Goal: Information Seeking & Learning: Learn about a topic

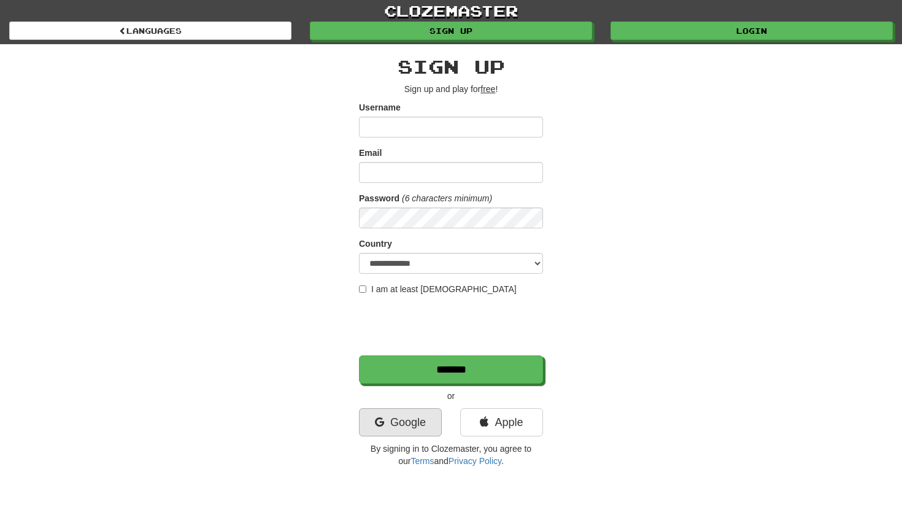
click at [412, 420] on link "Google" at bounding box center [400, 422] width 83 height 28
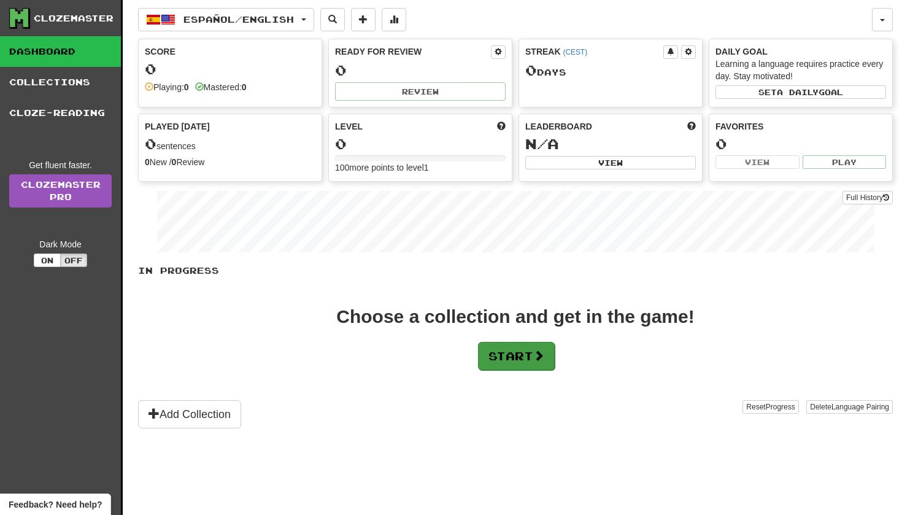
click at [538, 361] on span at bounding box center [538, 355] width 11 height 11
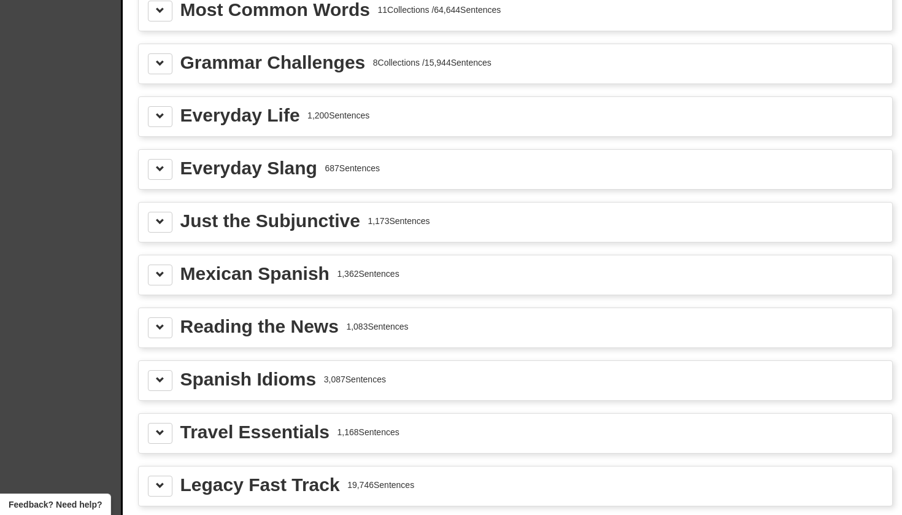
scroll to position [1318, 0]
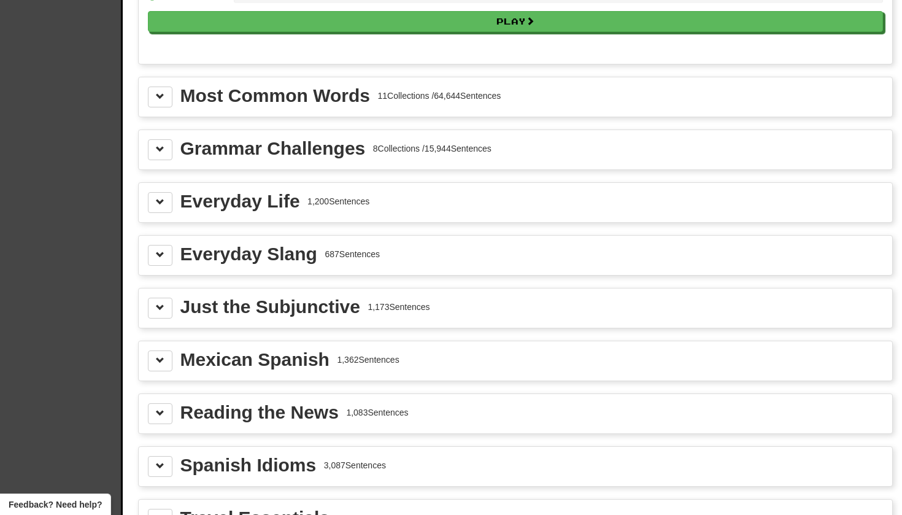
click at [376, 106] on div "Most Common Words 11 Collections / 64,644 Sentences" at bounding box center [515, 97] width 735 height 21
click at [150, 106] on button at bounding box center [160, 97] width 25 height 21
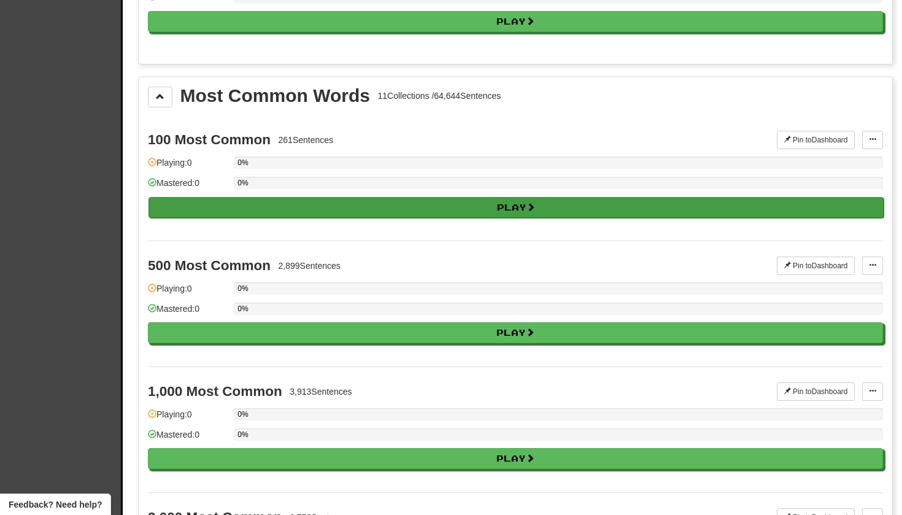
click at [212, 209] on button "Play" at bounding box center [516, 207] width 735 height 21
select select "**"
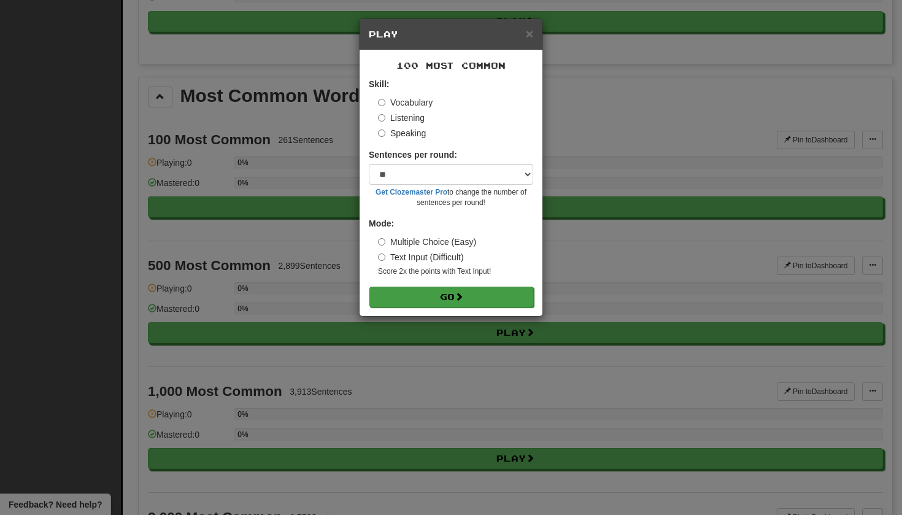
click at [395, 292] on button "Go" at bounding box center [451, 297] width 164 height 21
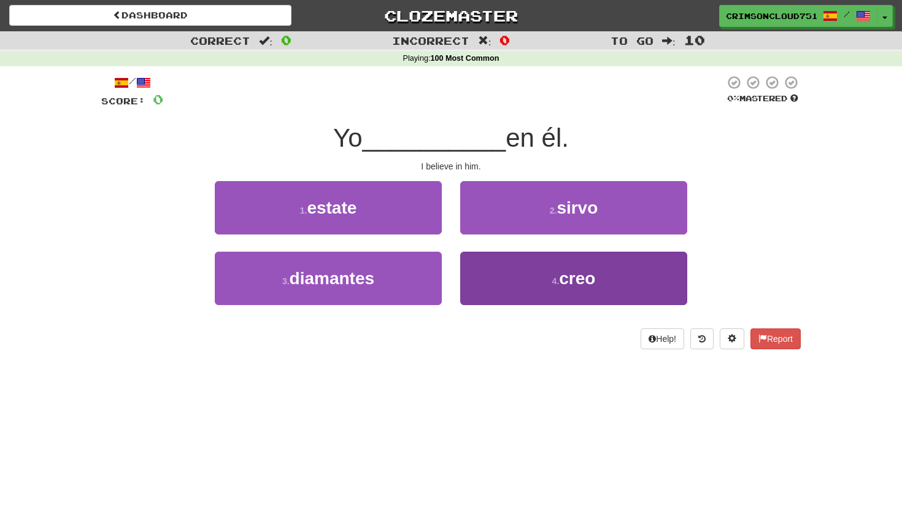
click at [533, 276] on button "4 . creo" at bounding box center [573, 278] width 227 height 53
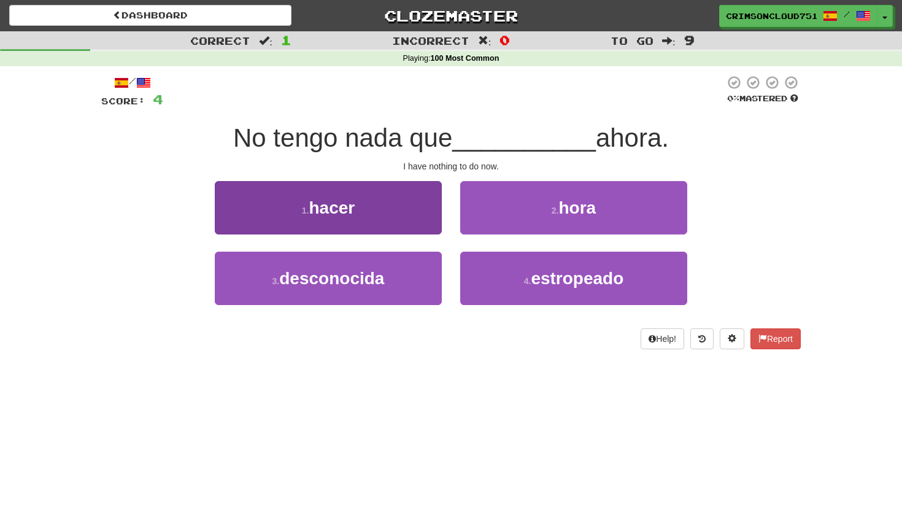
click at [403, 200] on button "1 . hacer" at bounding box center [328, 207] width 227 height 53
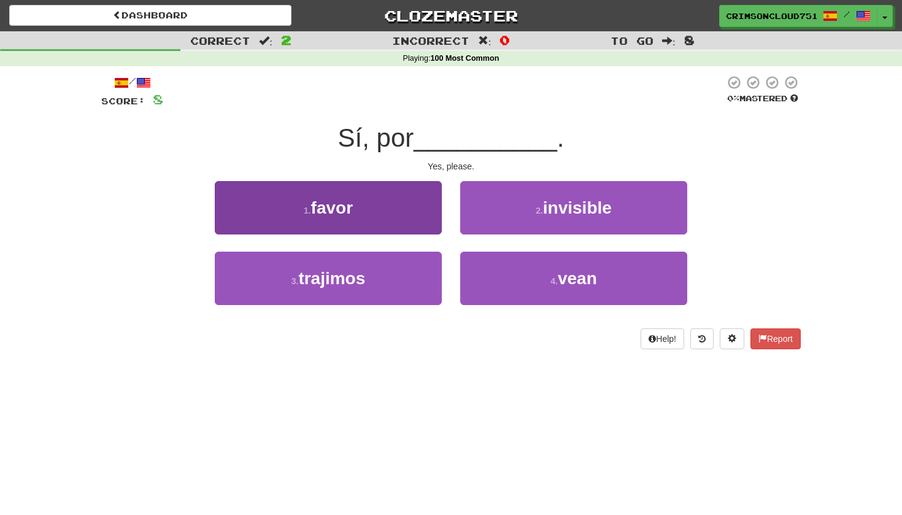
click at [372, 222] on button "1 . favor" at bounding box center [328, 207] width 227 height 53
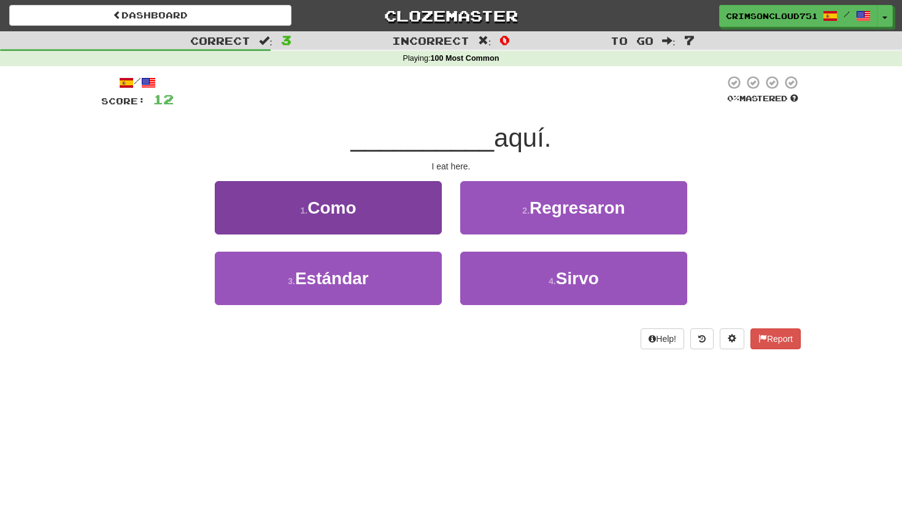
click at [371, 199] on button "1 . Como" at bounding box center [328, 207] width 227 height 53
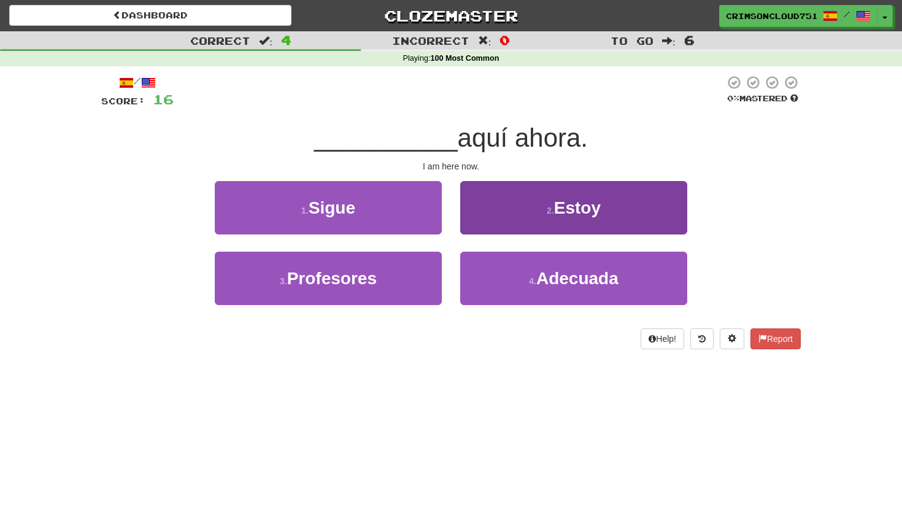
click at [542, 214] on button "2 . Estoy" at bounding box center [573, 207] width 227 height 53
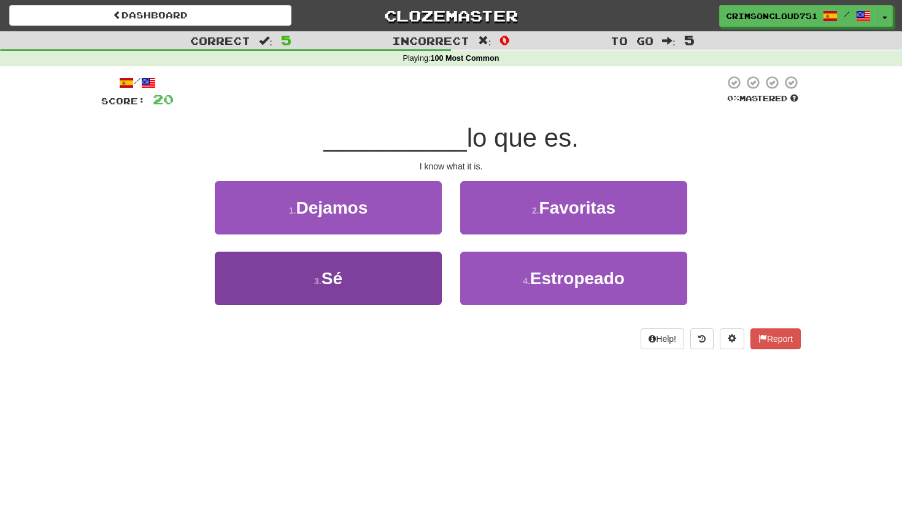
click at [379, 289] on button "3 . Sé" at bounding box center [328, 278] width 227 height 53
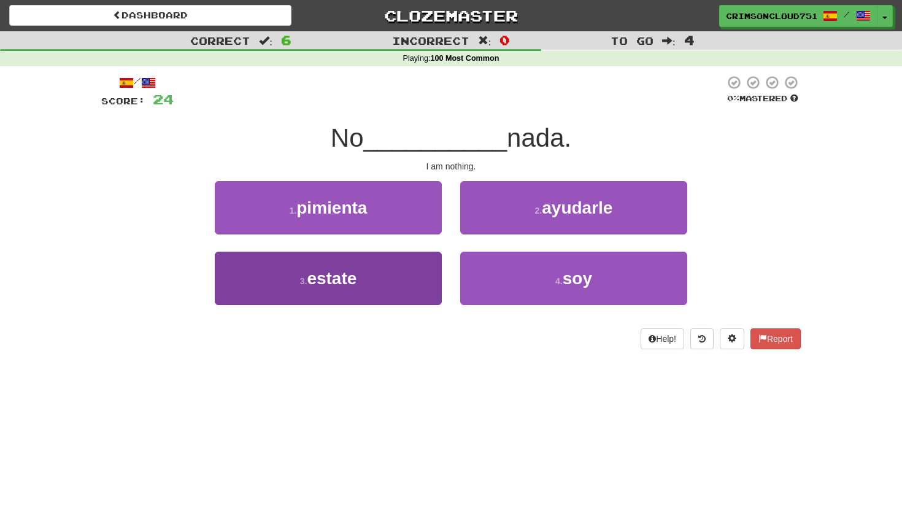
click at [382, 261] on button "3 . estate" at bounding box center [328, 278] width 227 height 53
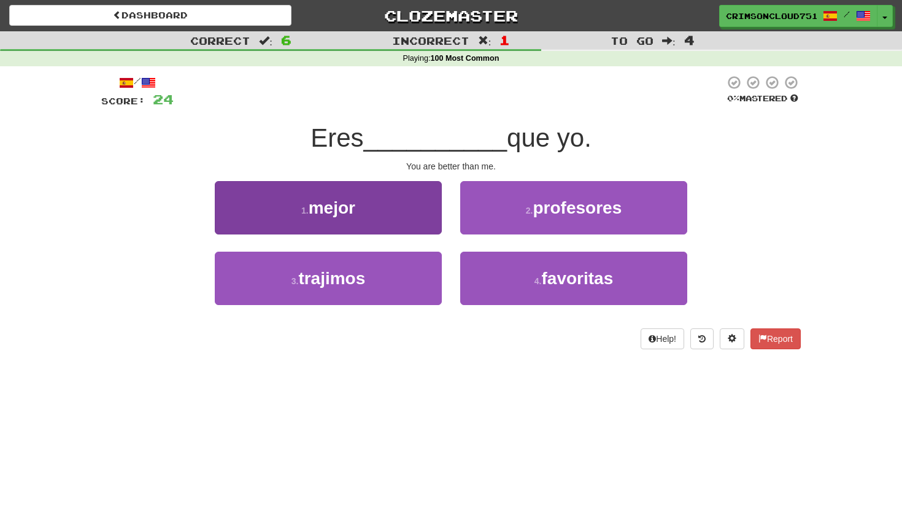
click at [392, 222] on button "1 . mejor" at bounding box center [328, 207] width 227 height 53
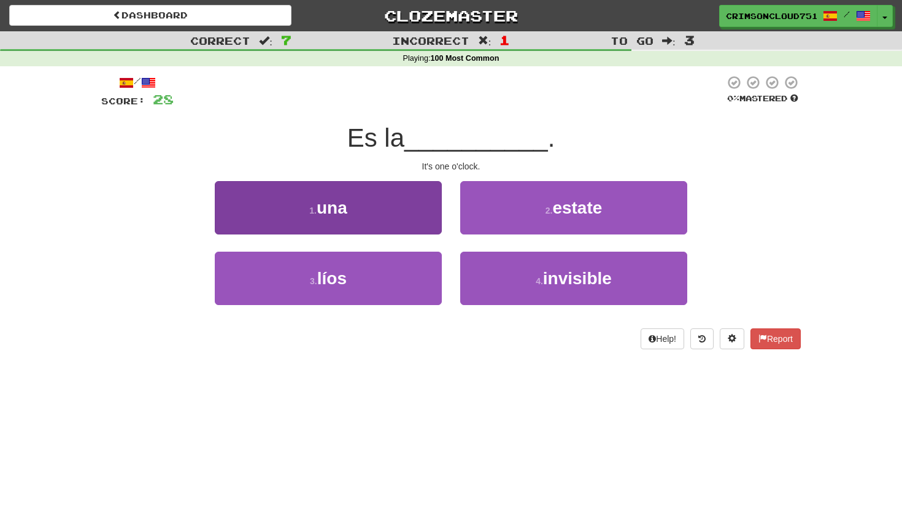
click at [427, 216] on button "1 . una" at bounding box center [328, 207] width 227 height 53
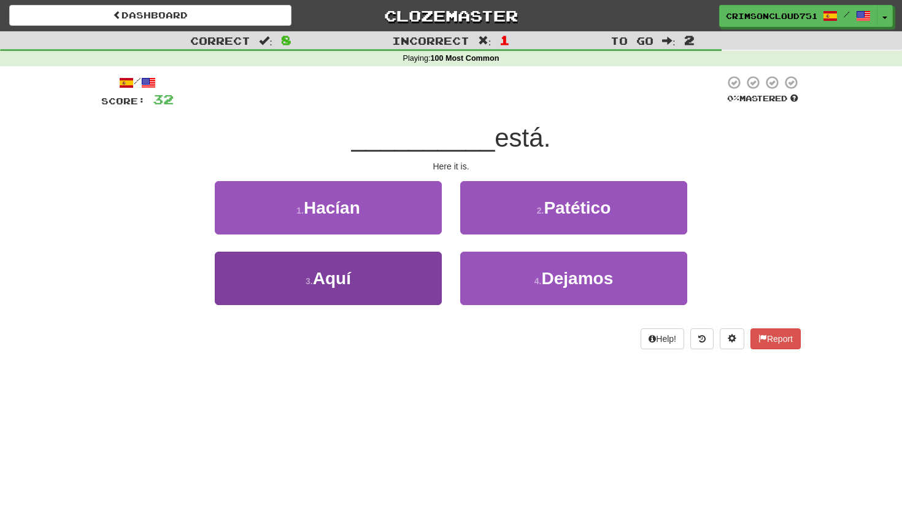
click at [422, 261] on button "3 . Aquí" at bounding box center [328, 278] width 227 height 53
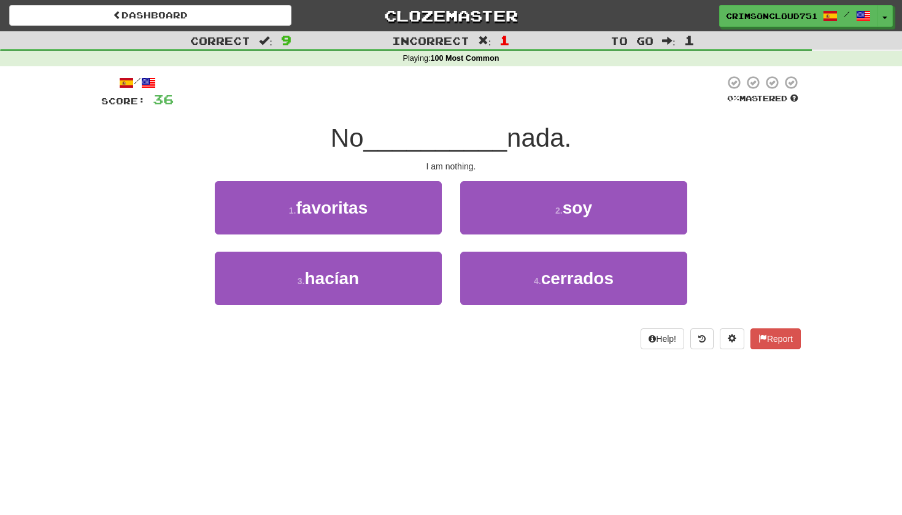
click at [483, 233] on div "2 . soy" at bounding box center [573, 216] width 245 height 71
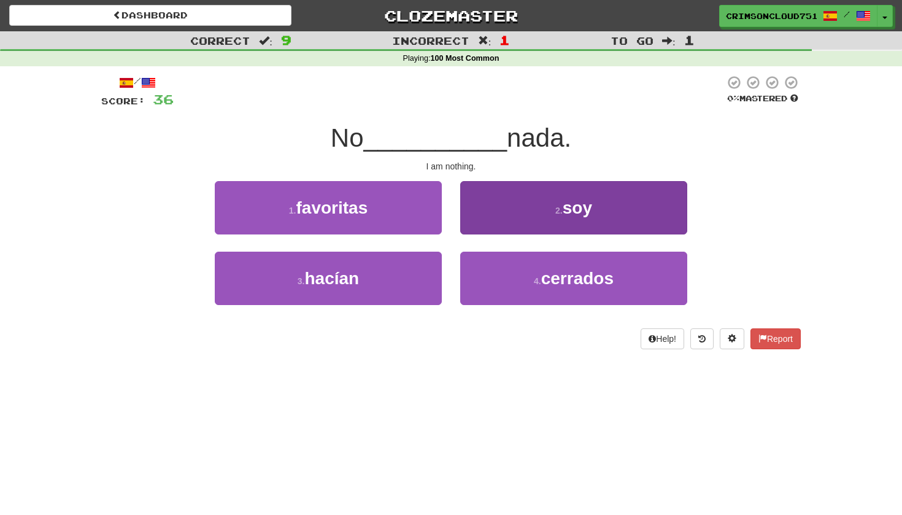
click at [494, 219] on button "2 . soy" at bounding box center [573, 207] width 227 height 53
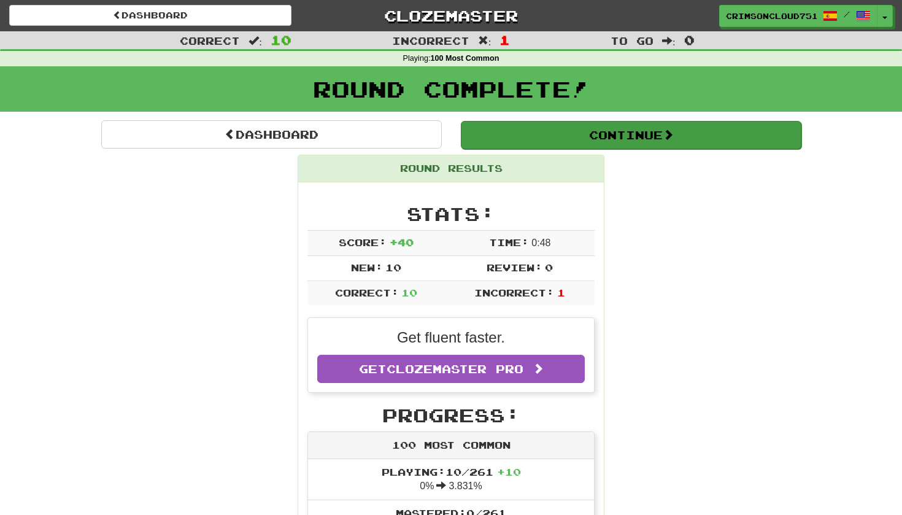
click at [512, 128] on button "Continue" at bounding box center [631, 135] width 341 height 28
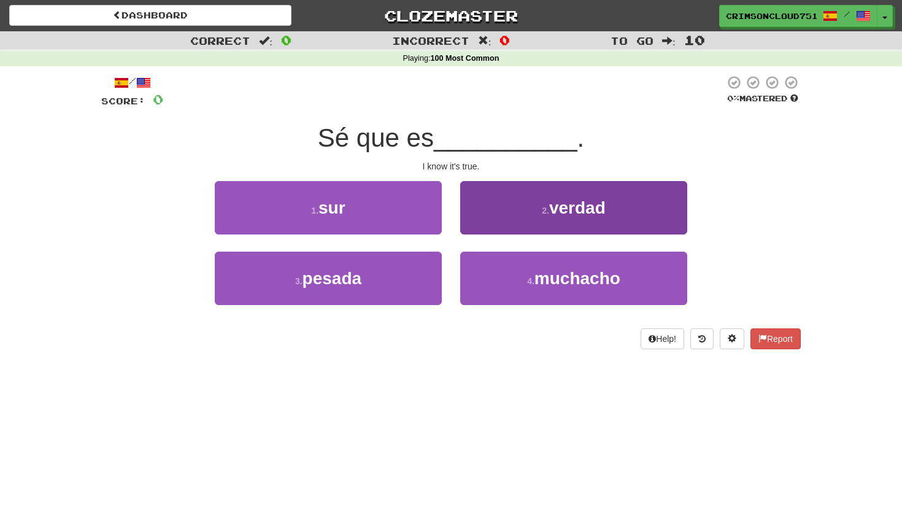
click at [501, 218] on button "2 . verdad" at bounding box center [573, 207] width 227 height 53
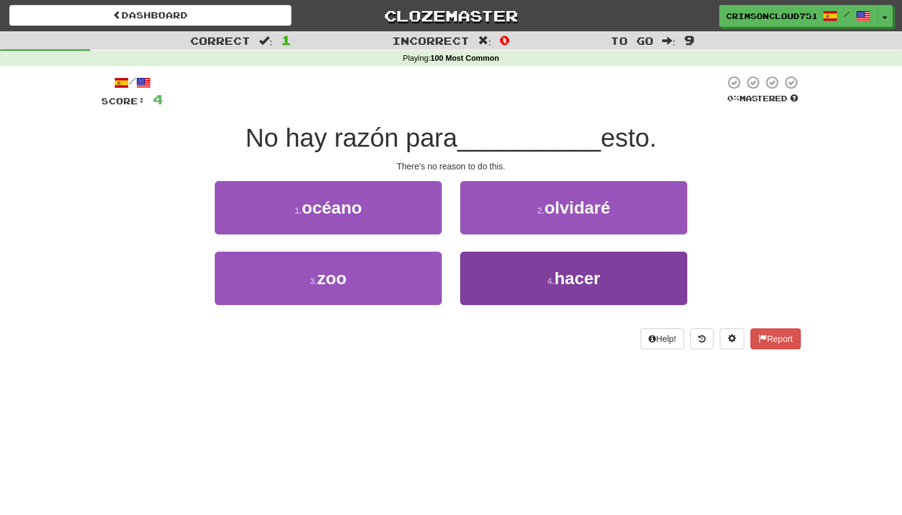
click at [471, 269] on button "4 . hacer" at bounding box center [573, 278] width 227 height 53
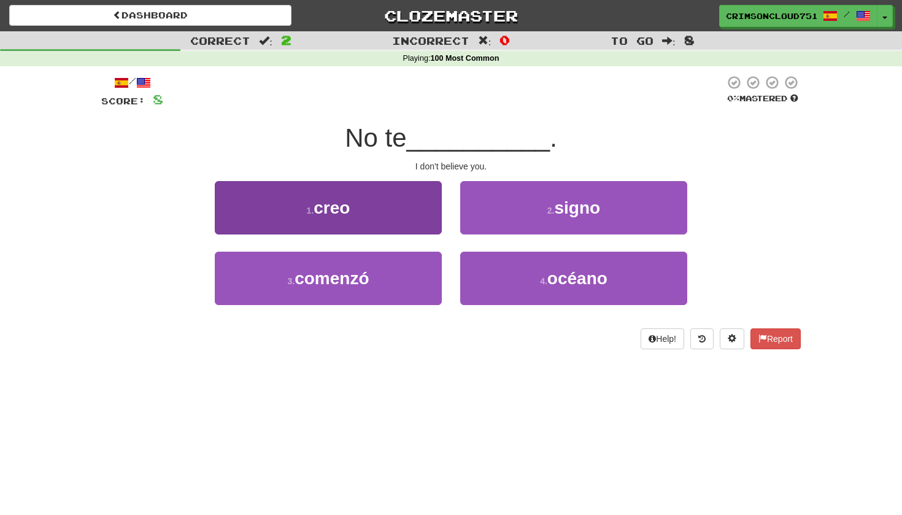
click at [416, 217] on button "1 . creo" at bounding box center [328, 207] width 227 height 53
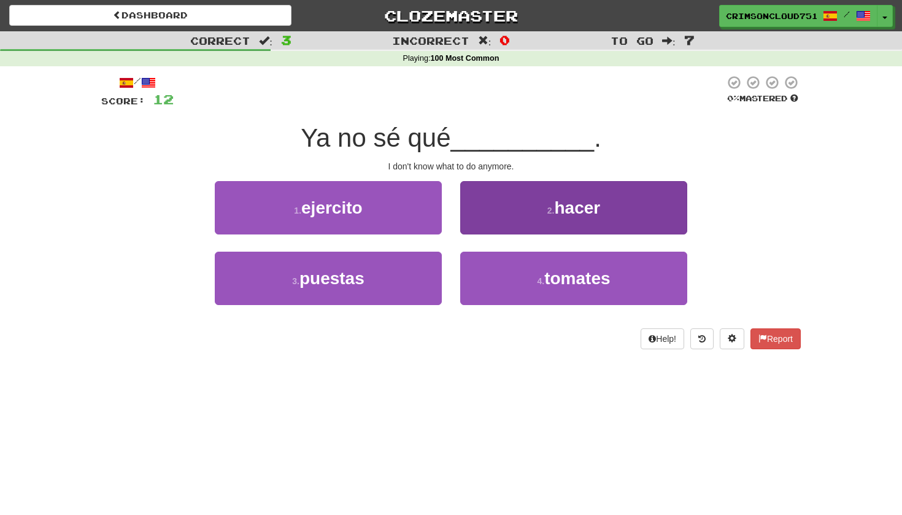
click at [501, 222] on button "2 . hacer" at bounding box center [573, 207] width 227 height 53
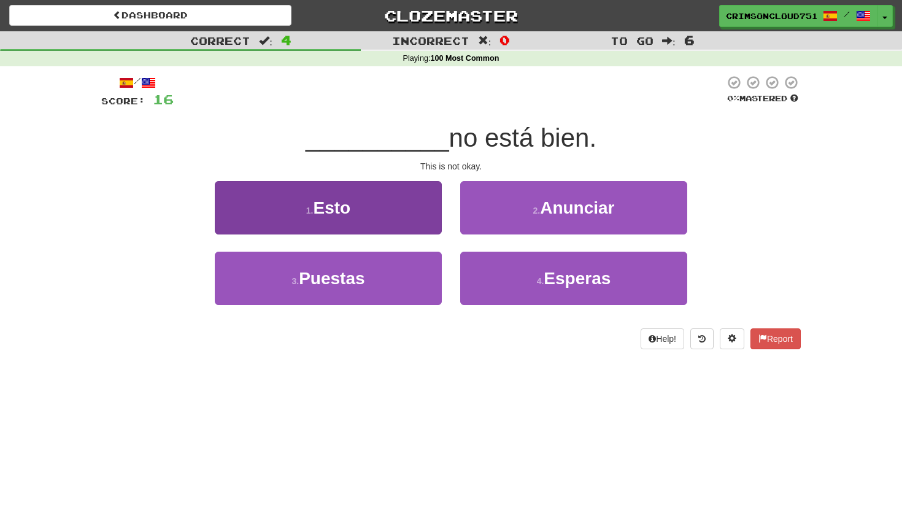
click at [349, 206] on span "Esto" at bounding box center [332, 207] width 37 height 19
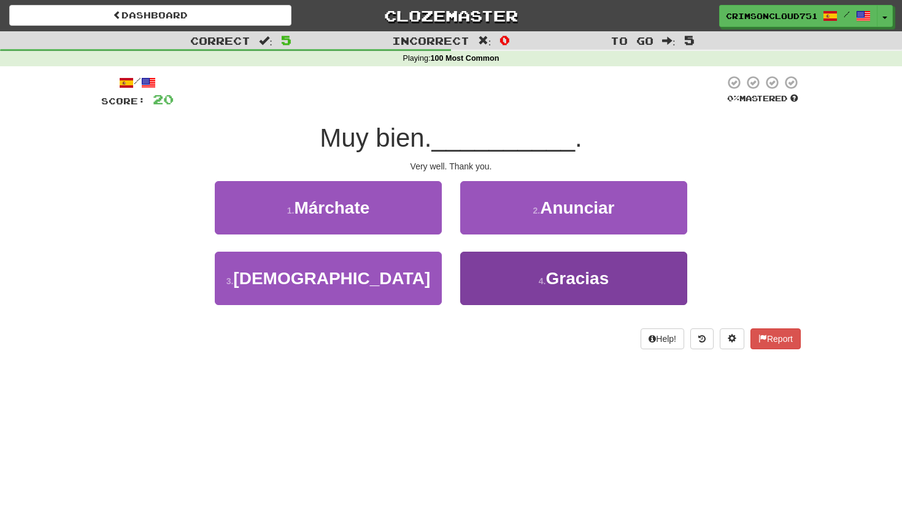
click at [669, 272] on button "4 . Gracias" at bounding box center [573, 278] width 227 height 53
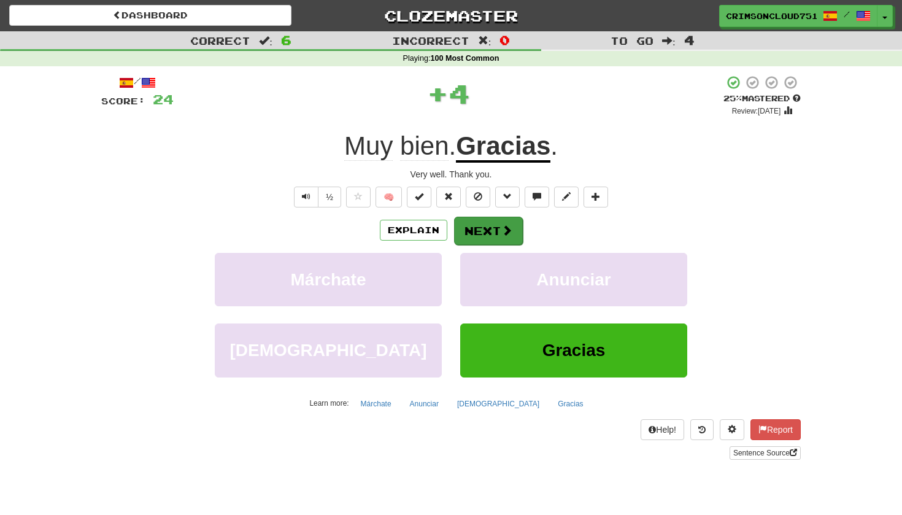
click at [489, 228] on button "Next" at bounding box center [488, 231] width 69 height 28
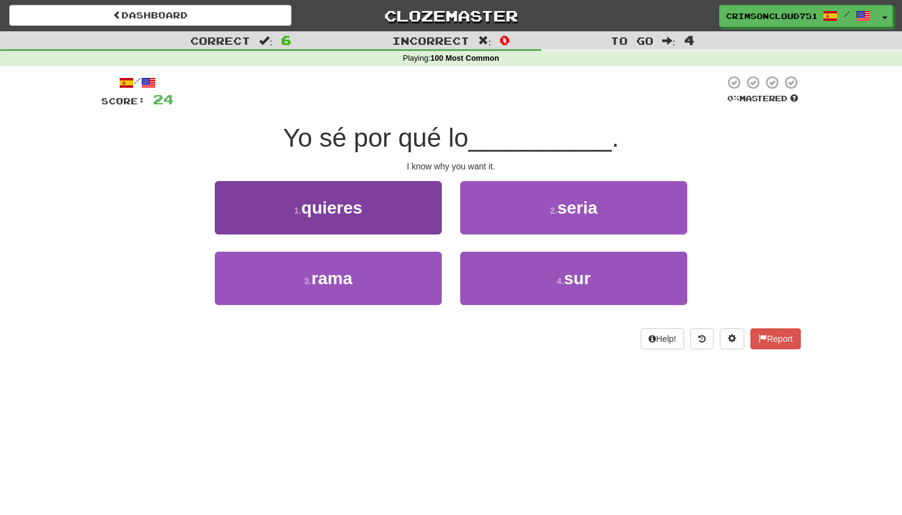
click at [402, 197] on button "1 . quieres" at bounding box center [328, 207] width 227 height 53
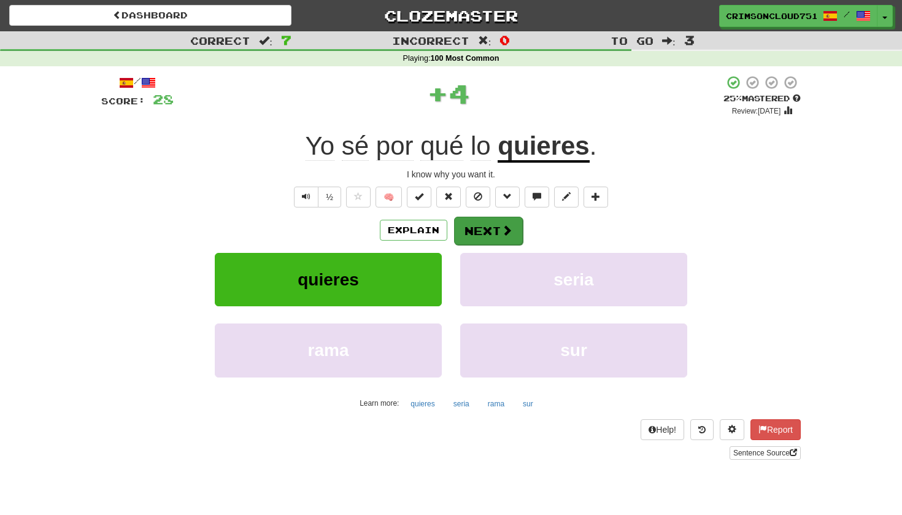
click at [510, 217] on button "Next" at bounding box center [488, 231] width 69 height 28
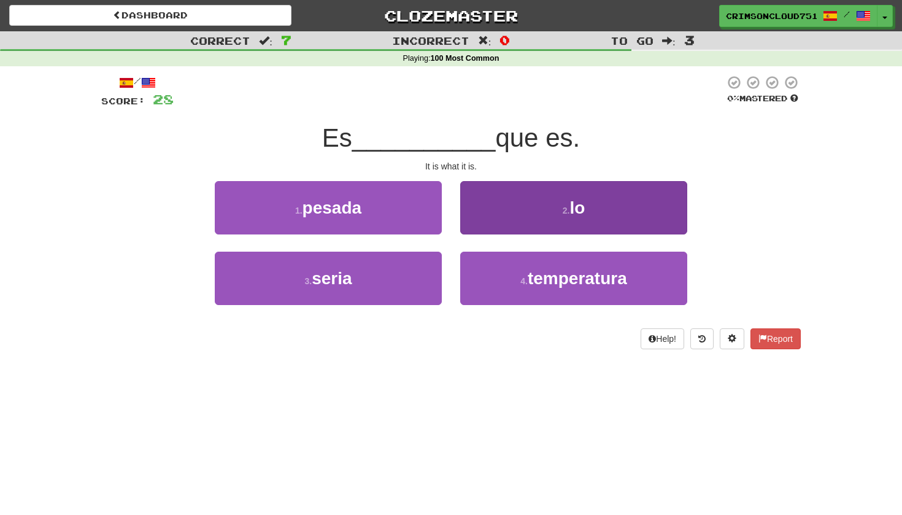
click at [502, 211] on button "2 . lo" at bounding box center [573, 207] width 227 height 53
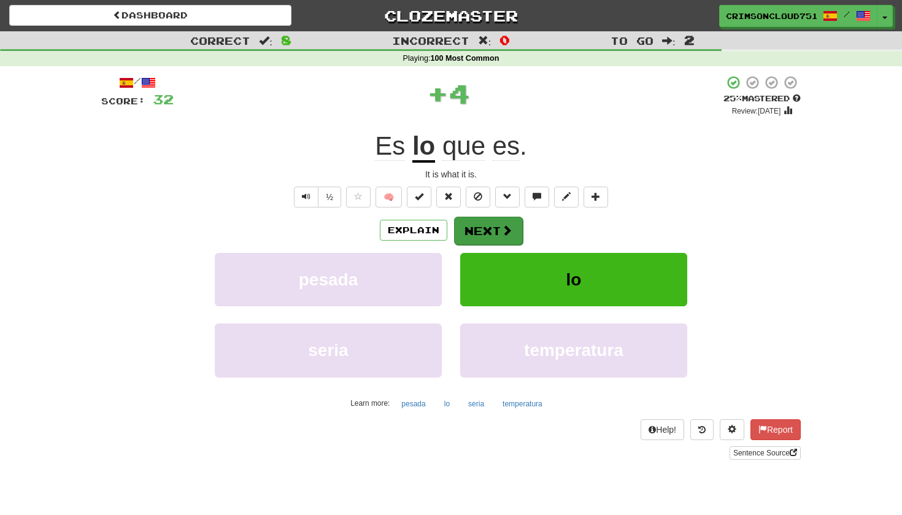
click at [504, 236] on button "Next" at bounding box center [488, 231] width 69 height 28
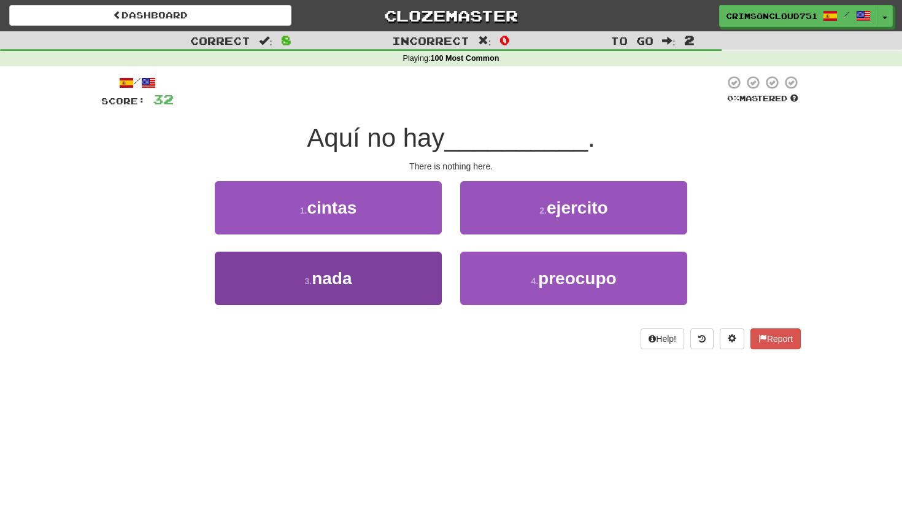
click at [433, 262] on button "3 . nada" at bounding box center [328, 278] width 227 height 53
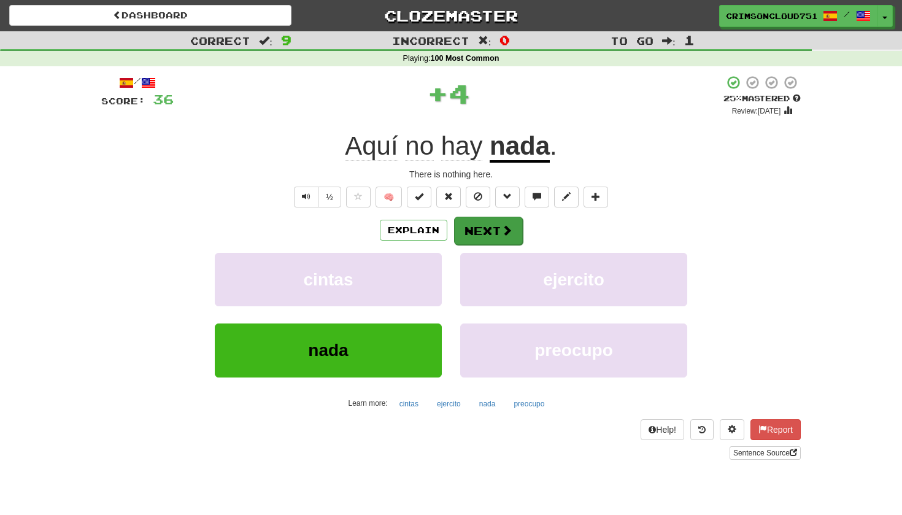
click at [494, 237] on button "Next" at bounding box center [488, 231] width 69 height 28
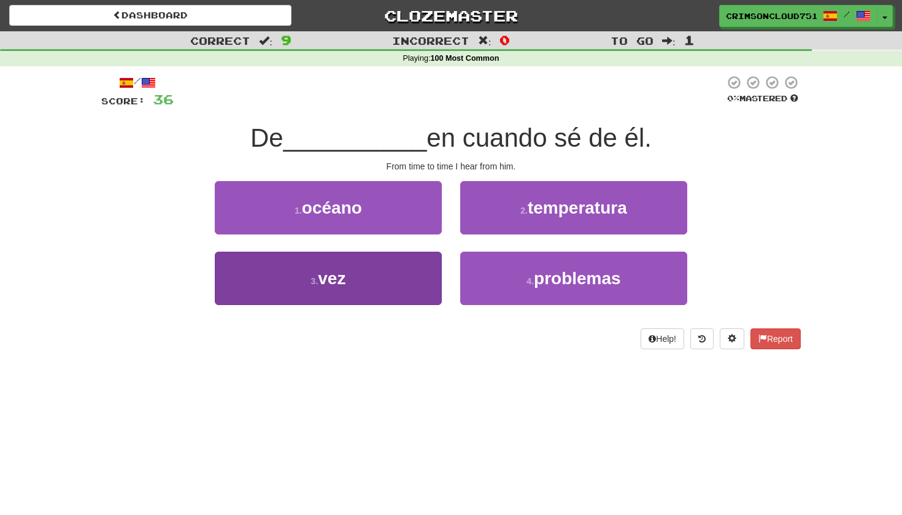
click at [425, 282] on button "3 . vez" at bounding box center [328, 278] width 227 height 53
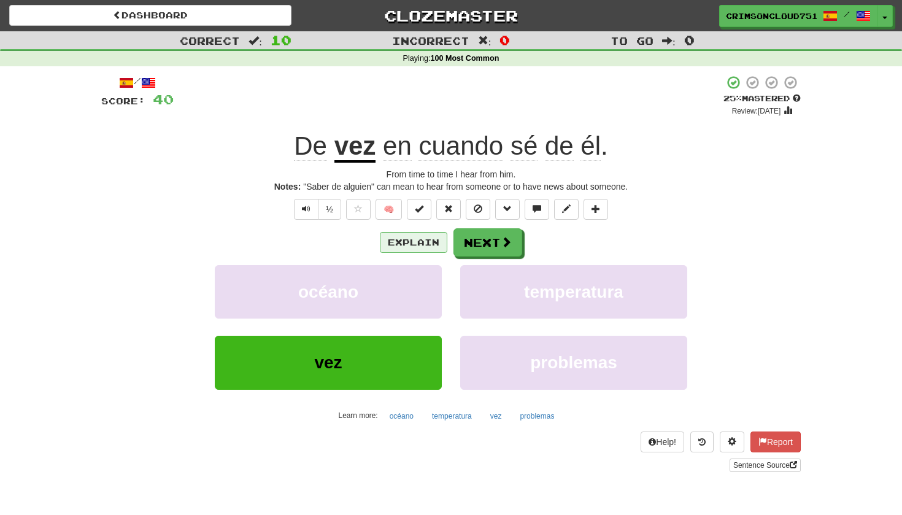
click at [415, 236] on button "Explain" at bounding box center [414, 242] width 68 height 21
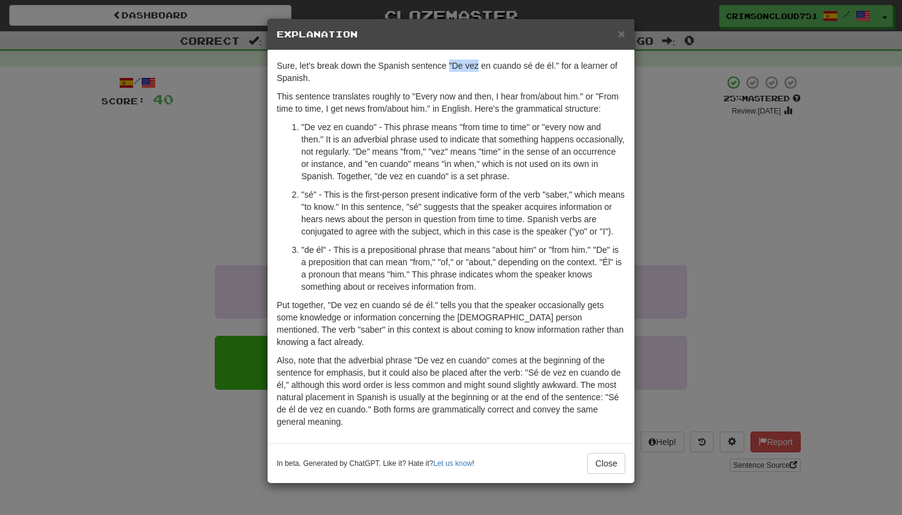
drag, startPoint x: 451, startPoint y: 69, endPoint x: 479, endPoint y: 69, distance: 27.6
click at [479, 69] on p "Sure, let's break down the Spanish sentence "De vez en cuando sé de él." for a …" at bounding box center [451, 72] width 349 height 25
click at [489, 69] on p "Sure, let's break down the Spanish sentence "De vez en cuando sé de él." for a …" at bounding box center [451, 72] width 349 height 25
drag, startPoint x: 304, startPoint y: 127, endPoint x: 373, endPoint y: 127, distance: 68.1
click at [373, 127] on p ""De vez en cuando" - This phrase means "from time to time" or "every now and th…" at bounding box center [463, 151] width 324 height 61
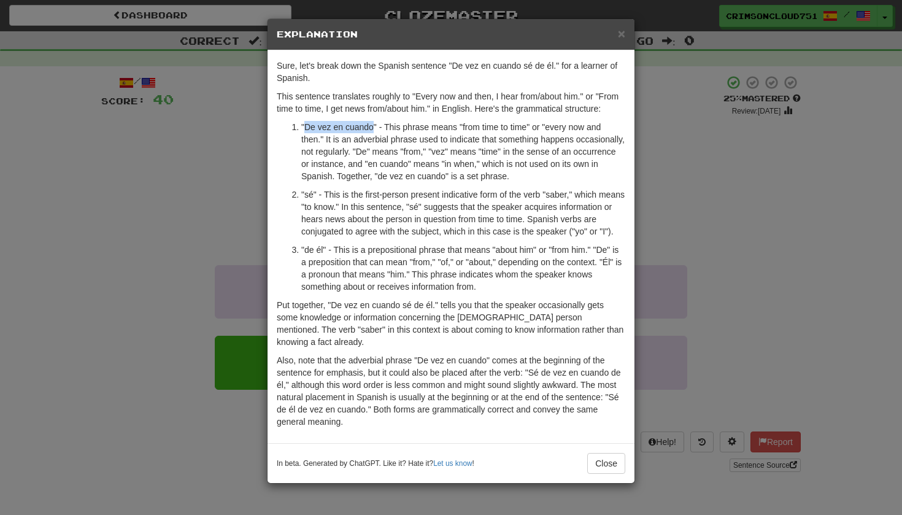
copy p "De vez en cuando"
click at [457, 203] on p ""sé" - This is the first-person present indicative form of the verb "saber," wh…" at bounding box center [463, 212] width 324 height 49
click at [622, 35] on span "×" at bounding box center [621, 33] width 7 height 14
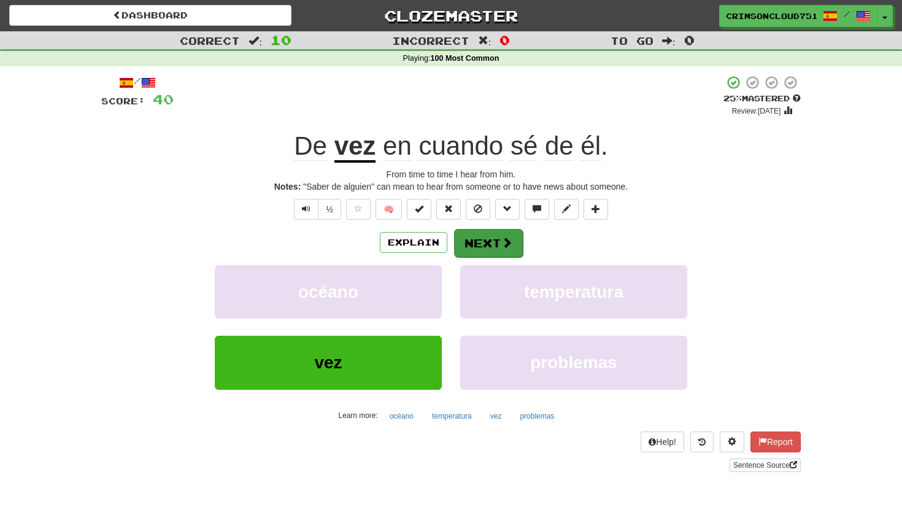
click at [483, 230] on button "Next" at bounding box center [488, 243] width 69 height 28
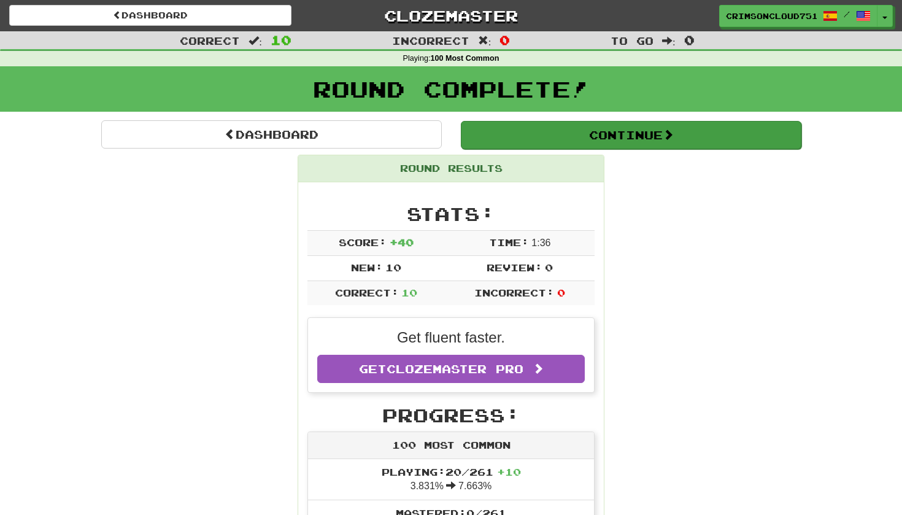
click at [554, 144] on button "Continue" at bounding box center [631, 135] width 341 height 28
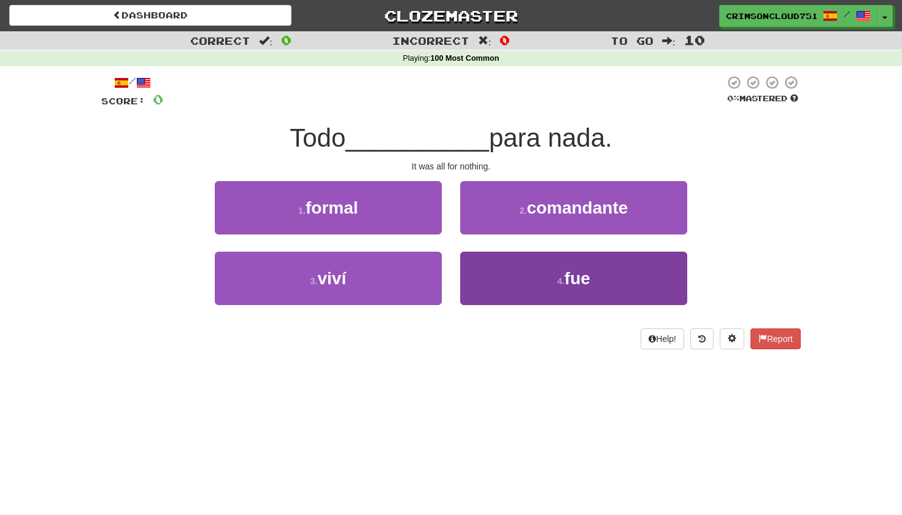
click at [501, 284] on button "4 . fue" at bounding box center [573, 278] width 227 height 53
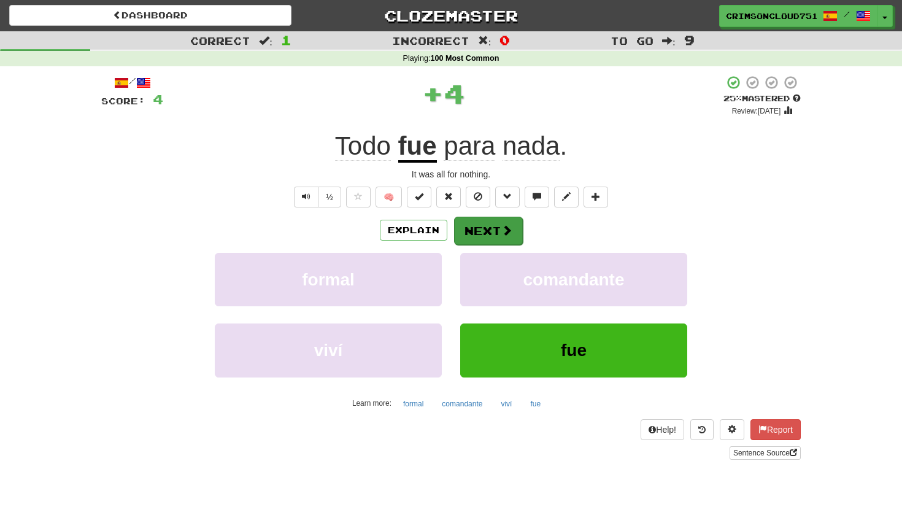
click at [476, 227] on button "Next" at bounding box center [488, 231] width 69 height 28
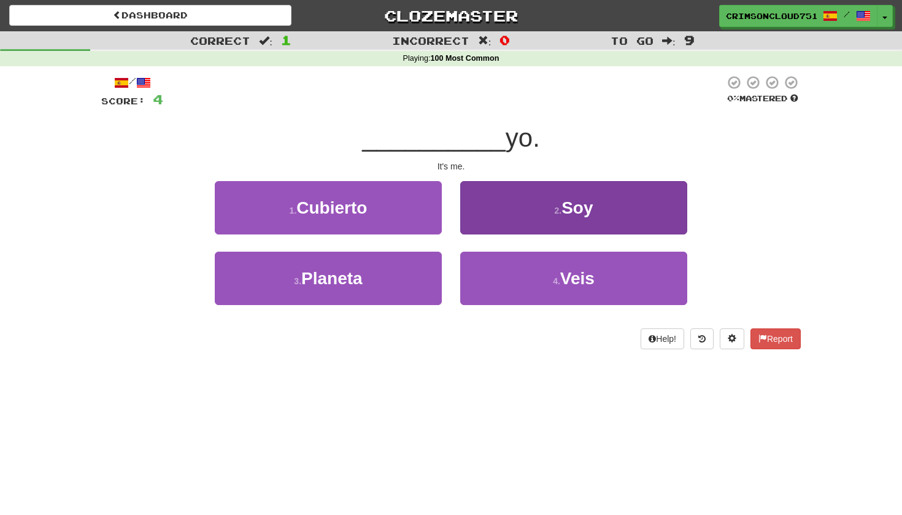
click at [498, 227] on button "2 . Soy" at bounding box center [573, 207] width 227 height 53
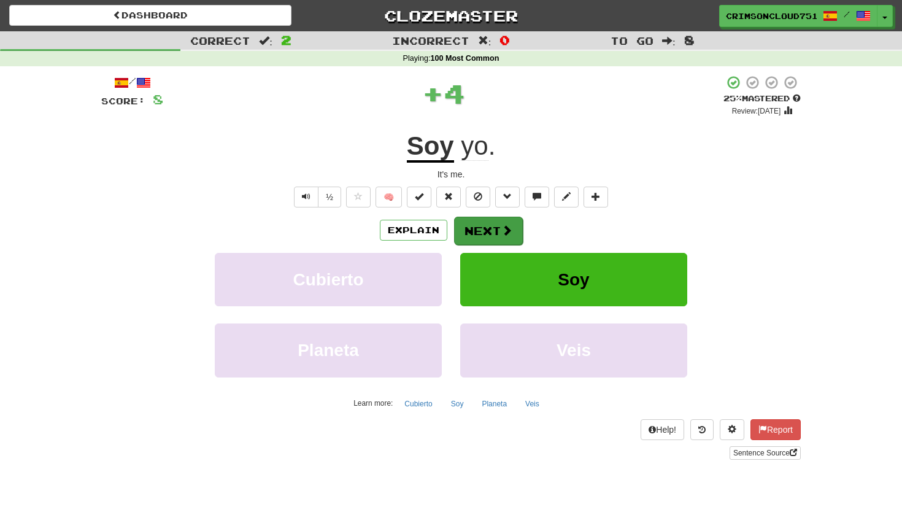
click at [488, 239] on button "Next" at bounding box center [488, 231] width 69 height 28
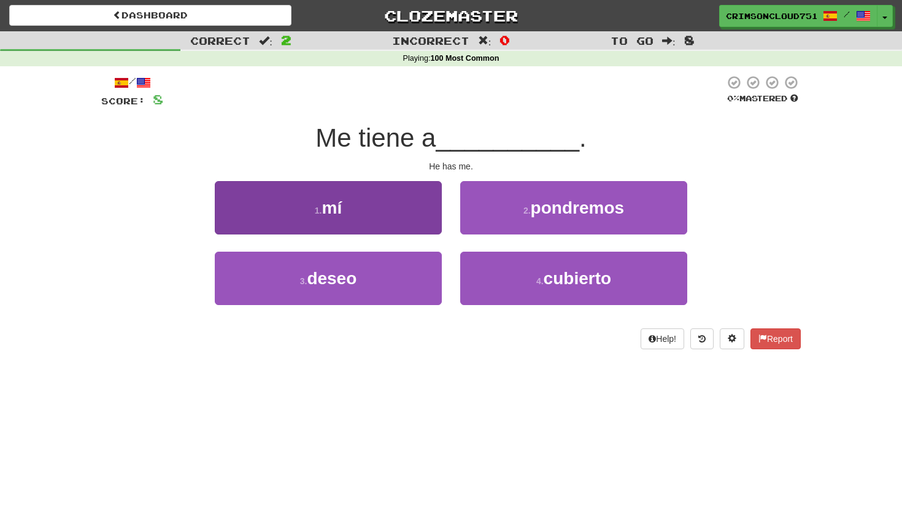
click at [398, 195] on button "1 . mí" at bounding box center [328, 207] width 227 height 53
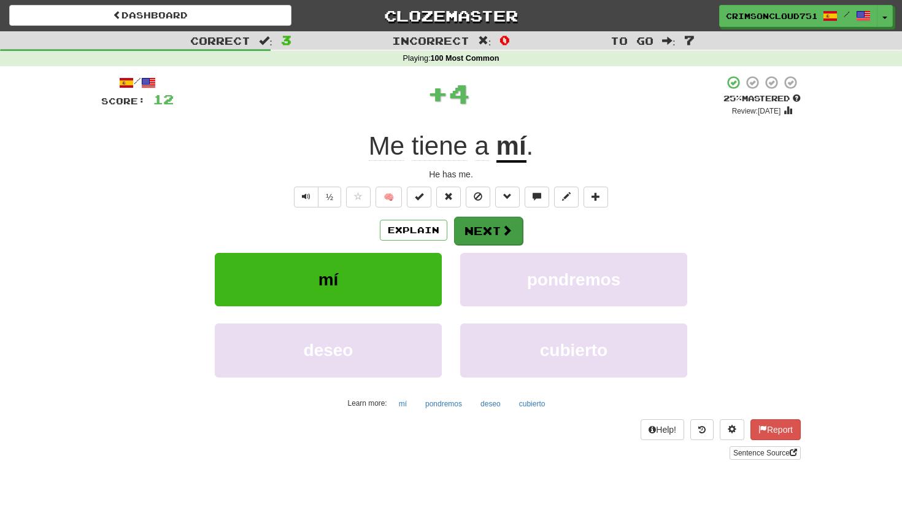
click at [495, 232] on button "Next" at bounding box center [488, 231] width 69 height 28
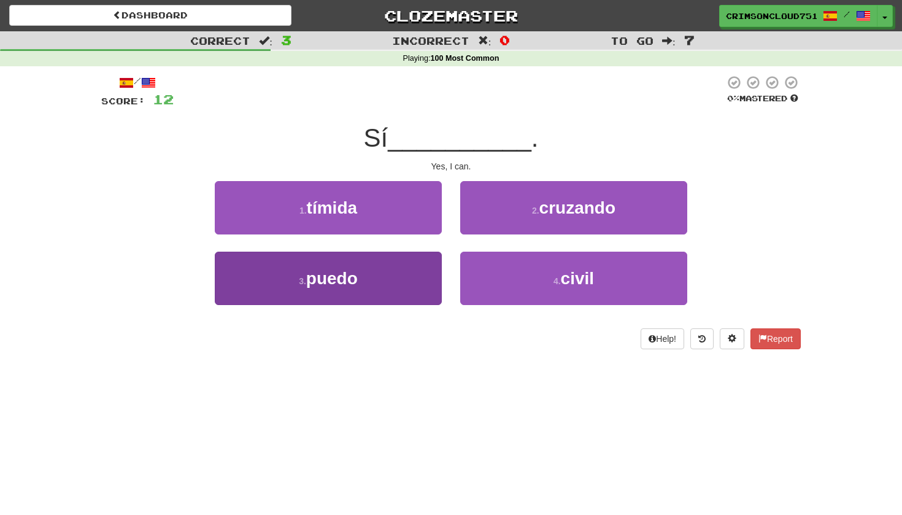
click at [421, 267] on button "3 . puedo" at bounding box center [328, 278] width 227 height 53
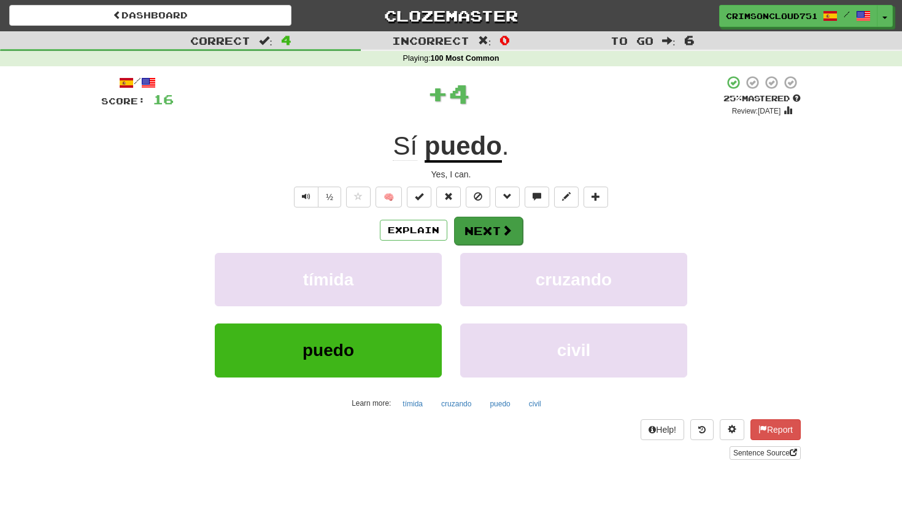
click at [491, 232] on button "Next" at bounding box center [488, 231] width 69 height 28
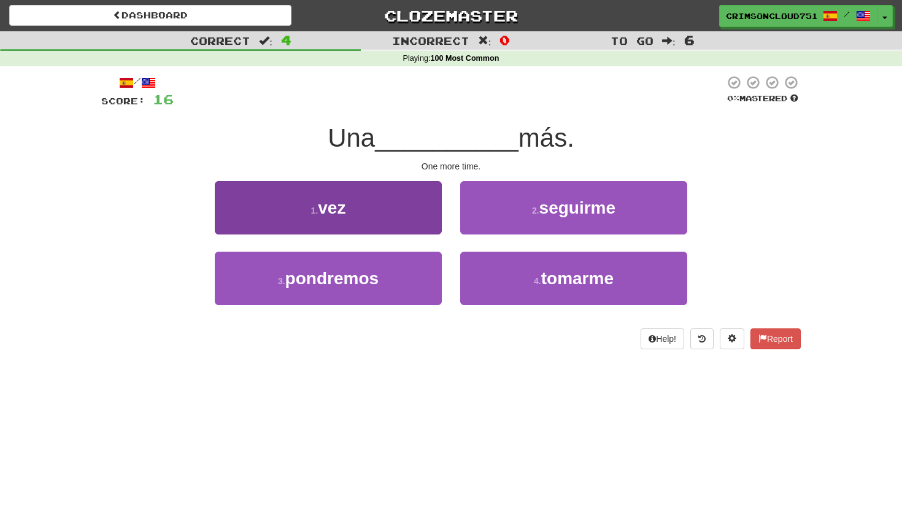
click at [436, 223] on button "1 . vez" at bounding box center [328, 207] width 227 height 53
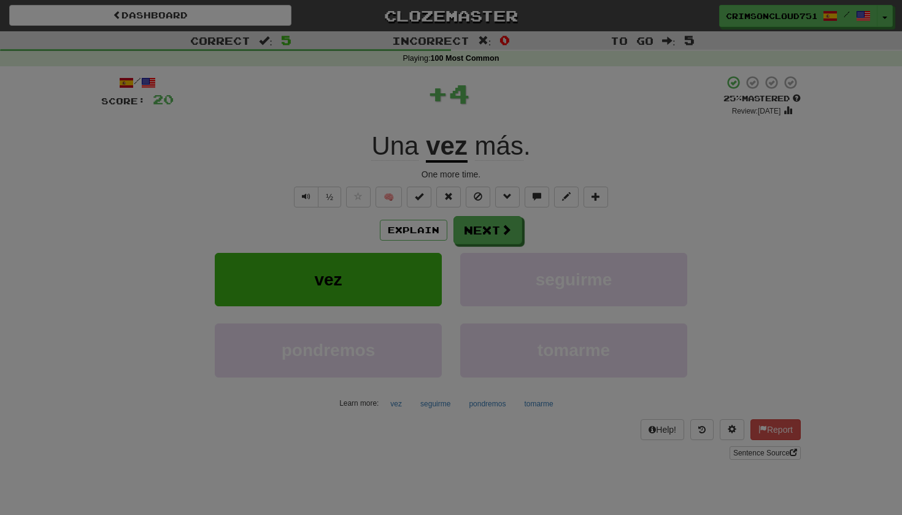
click at [488, 234] on body "Dashboard Clozemaster CrimsonCloud7511 / Toggle Dropdown Dashboard Leaderboard …" at bounding box center [451, 475] width 902 height 951
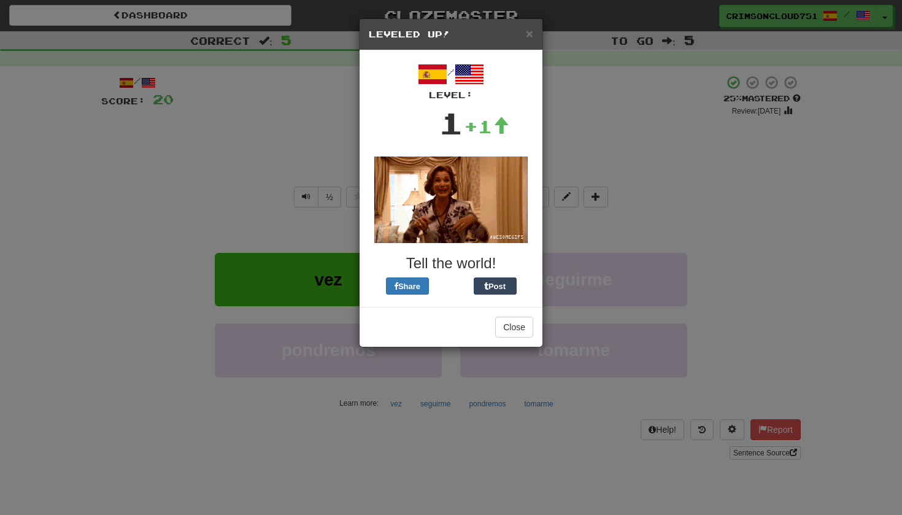
click at [524, 40] on h5 "Leveled Up!" at bounding box center [451, 34] width 164 height 12
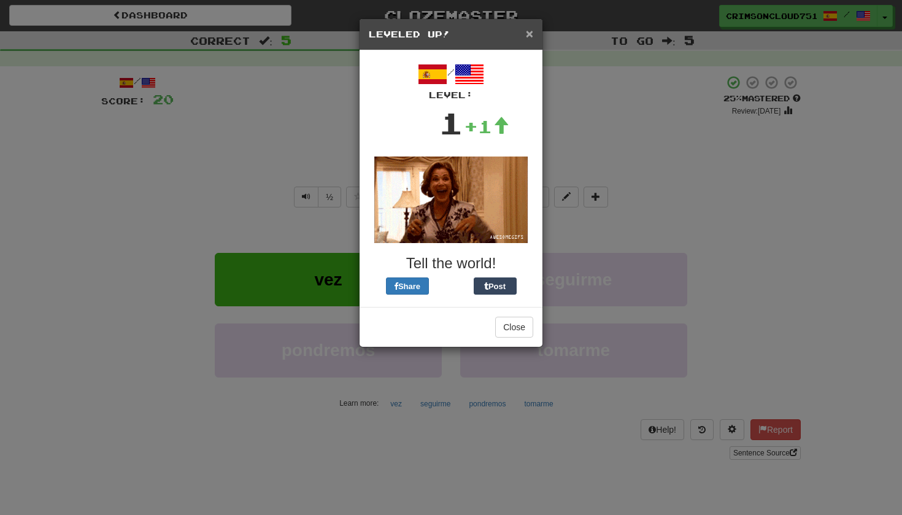
click at [529, 37] on span "×" at bounding box center [529, 33] width 7 height 14
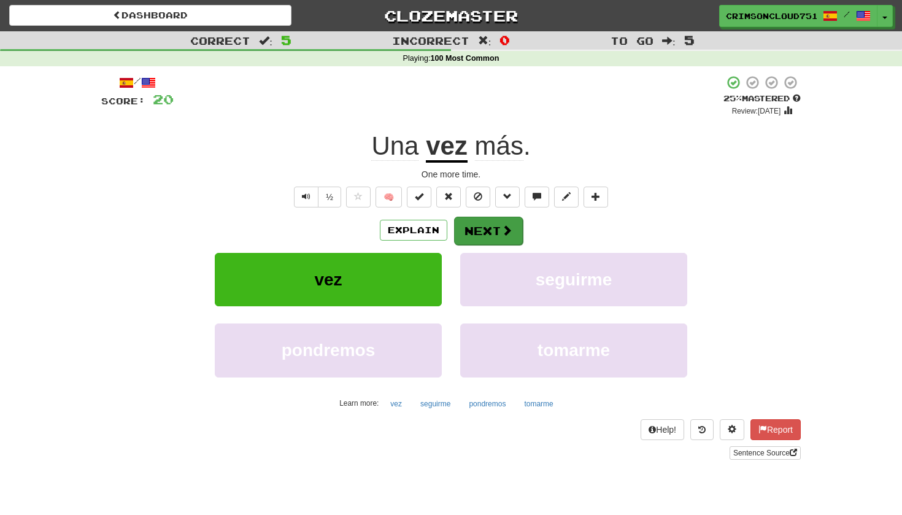
click at [511, 236] on button "Next" at bounding box center [488, 231] width 69 height 28
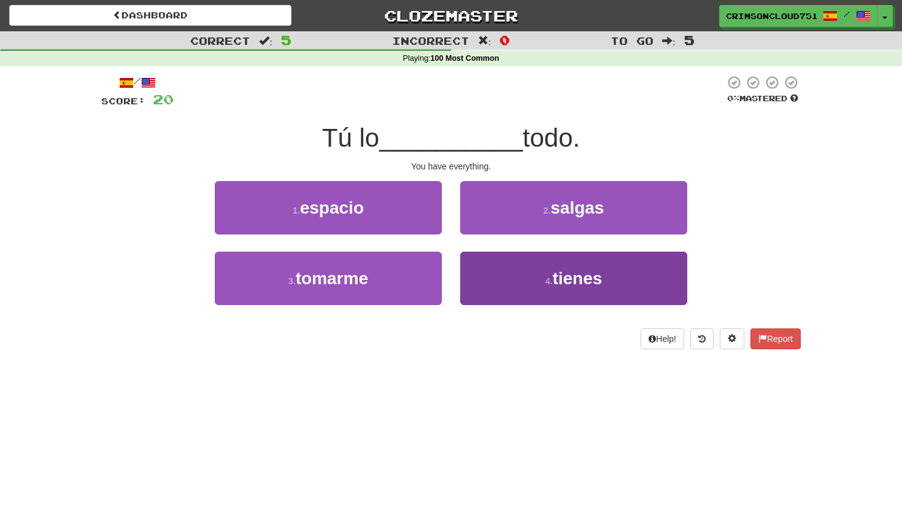
click at [503, 272] on button "4 . tienes" at bounding box center [573, 278] width 227 height 53
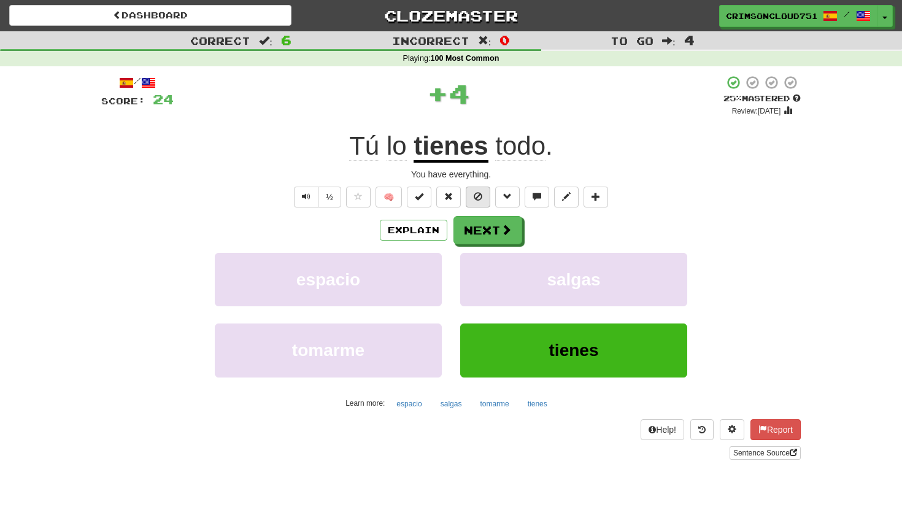
click at [466, 201] on button at bounding box center [478, 197] width 25 height 21
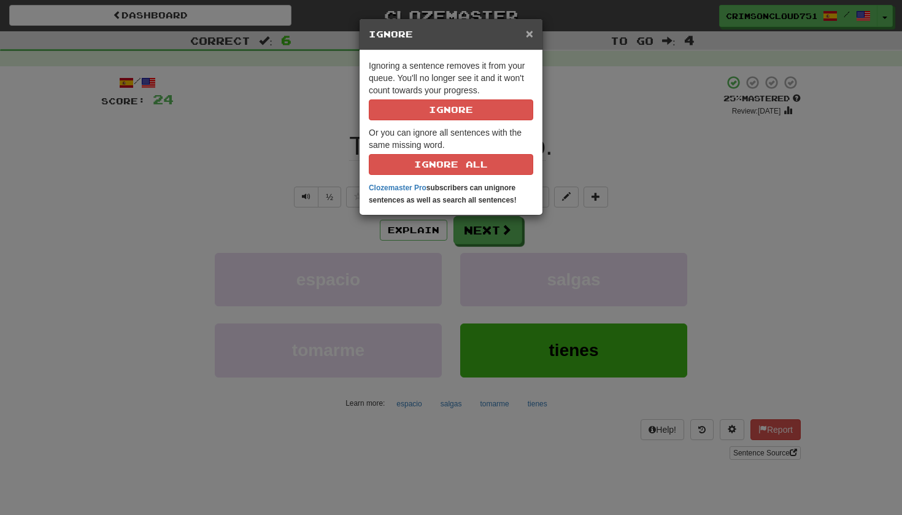
click at [530, 39] on span "×" at bounding box center [529, 33] width 7 height 14
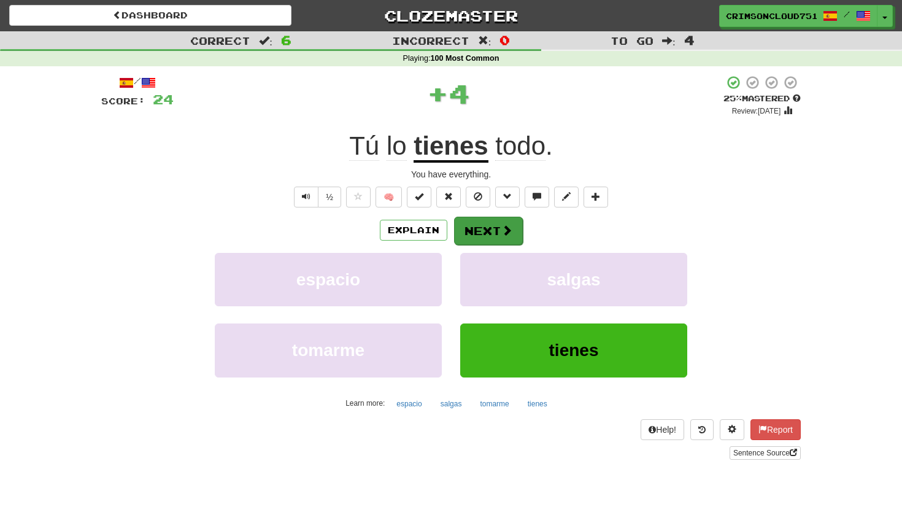
click at [484, 226] on button "Next" at bounding box center [488, 231] width 69 height 28
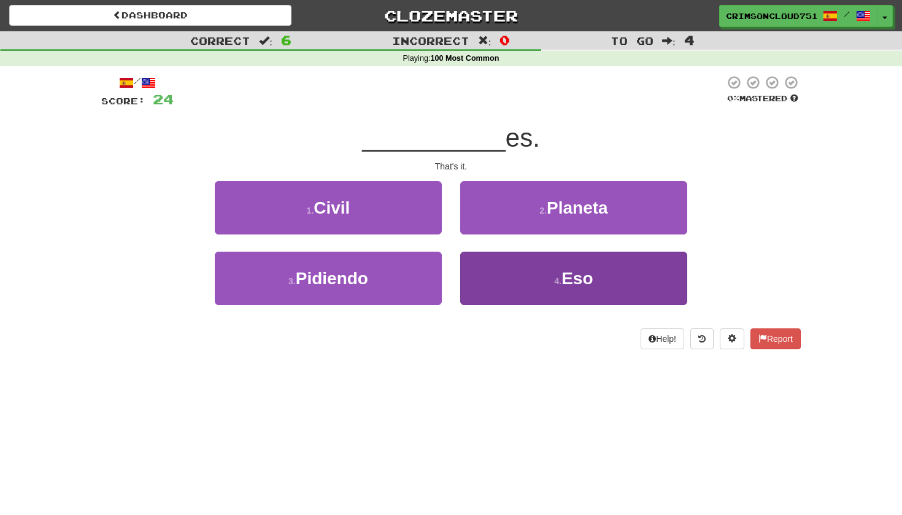
click at [493, 273] on button "4 . Eso" at bounding box center [573, 278] width 227 height 53
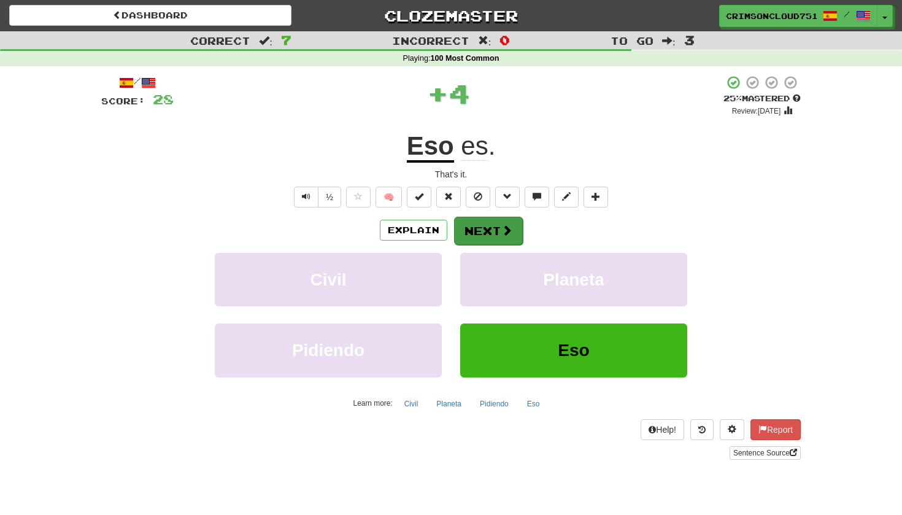
click at [457, 227] on button "Next" at bounding box center [488, 231] width 69 height 28
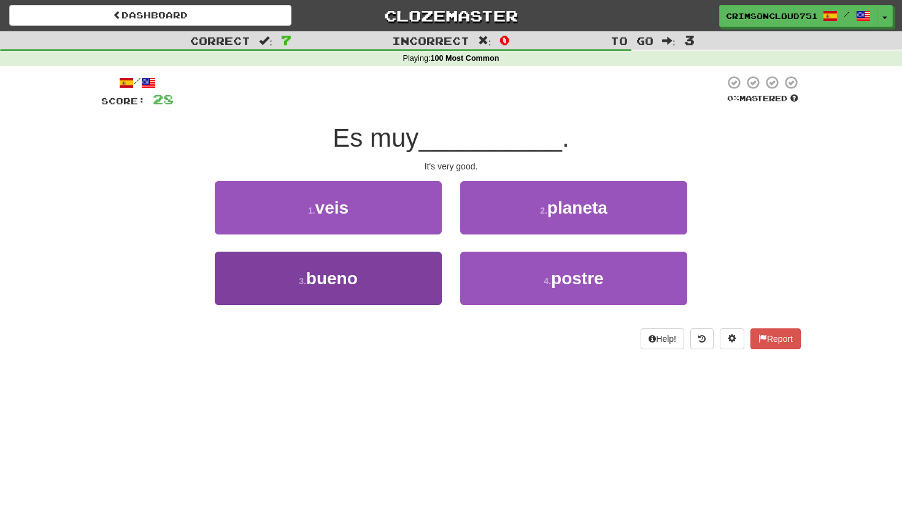
click at [428, 266] on button "3 . bueno" at bounding box center [328, 278] width 227 height 53
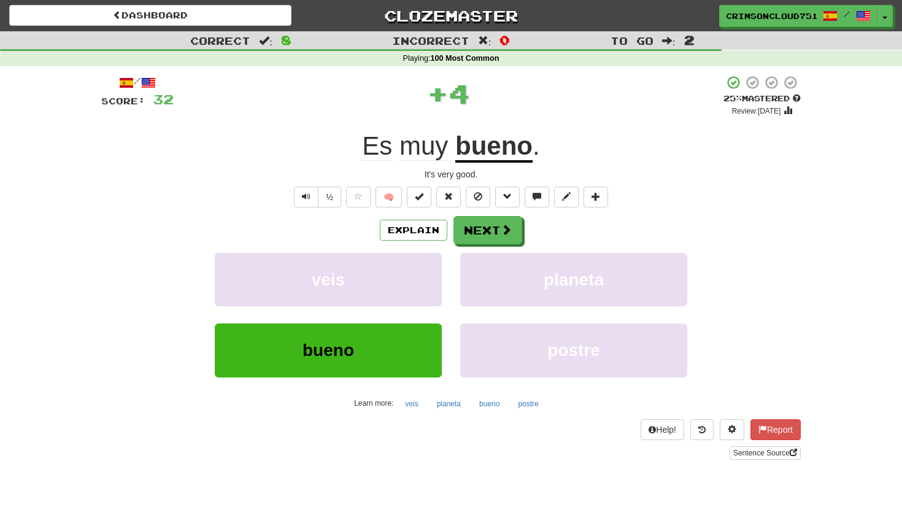
click at [480, 244] on div "Explain Next veis planeta bueno postre Learn more: veis planeta bueno postre" at bounding box center [451, 314] width 700 height 197
click at [475, 233] on button "Next" at bounding box center [488, 231] width 69 height 28
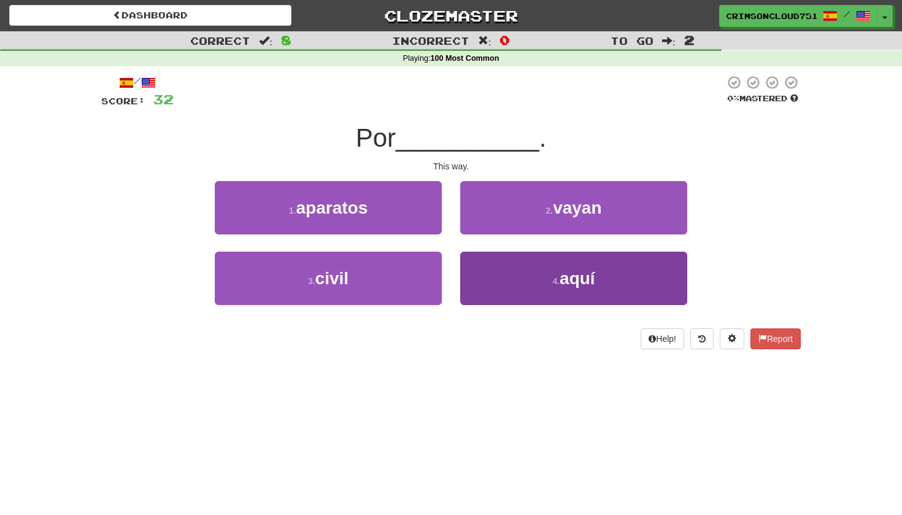
click at [497, 268] on button "4 . aquí" at bounding box center [573, 278] width 227 height 53
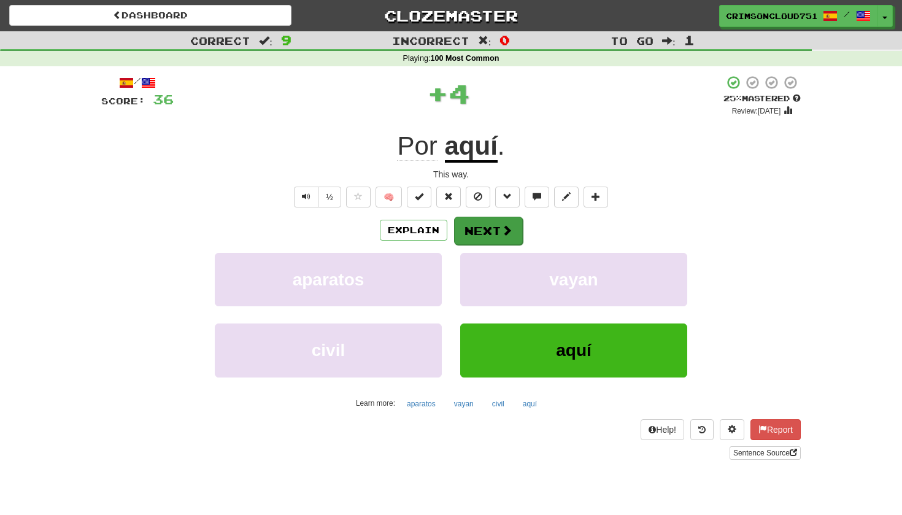
click at [484, 232] on button "Next" at bounding box center [488, 231] width 69 height 28
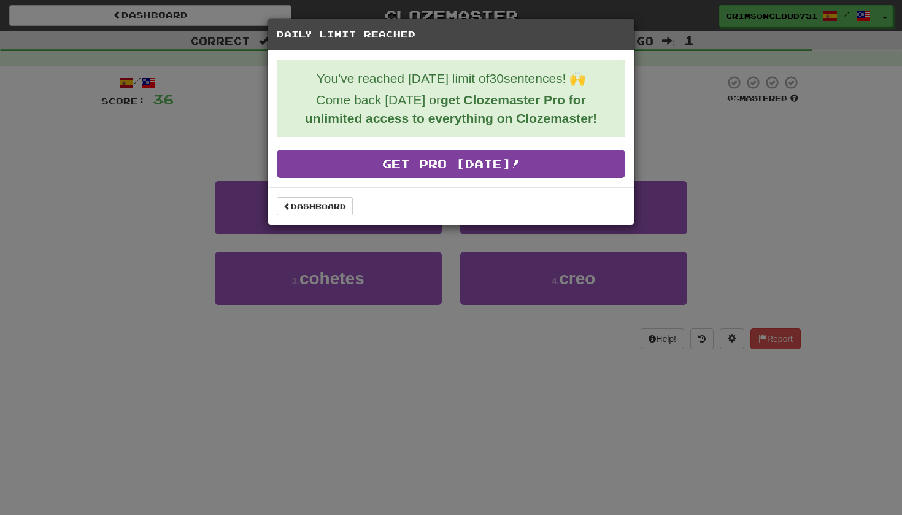
click at [406, 173] on link "Get Pro Today!" at bounding box center [451, 164] width 349 height 28
